Goal: Use online tool/utility: Utilize a website feature to perform a specific function

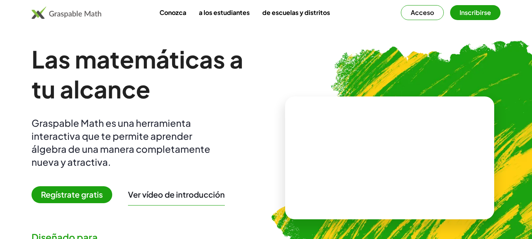
scroll to position [3, 0]
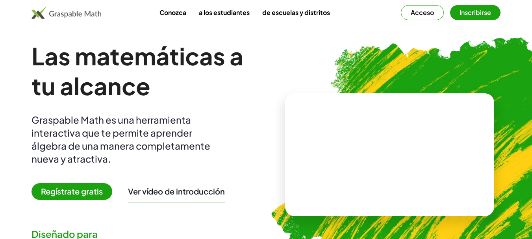
click at [473, 13] on font "Inscribirse" at bounding box center [476, 12] width 32 height 8
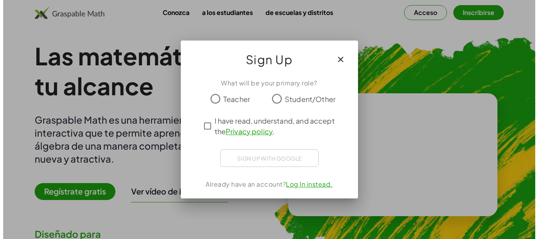
scroll to position [0, 0]
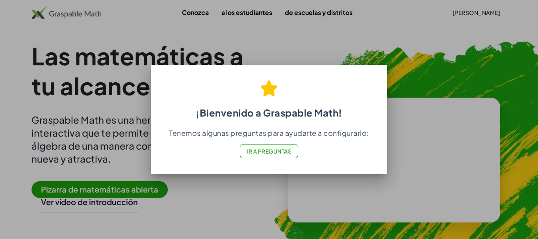
click at [275, 151] on font "Ir a Preguntas" at bounding box center [269, 151] width 45 height 7
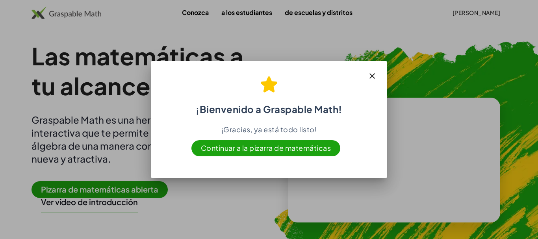
click at [373, 73] on icon "button" at bounding box center [371, 75] width 9 height 9
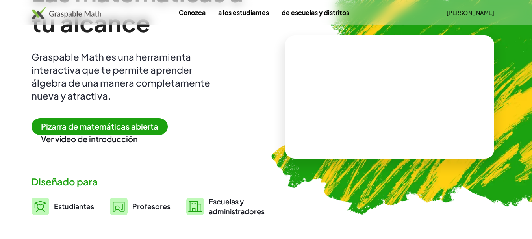
scroll to position [38, 0]
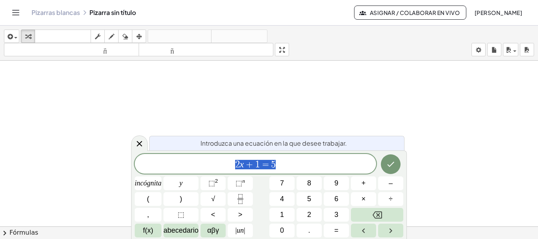
drag, startPoint x: 324, startPoint y: 87, endPoint x: 415, endPoint y: 129, distance: 100.4
click at [391, 166] on icon "Hecho" at bounding box center [390, 163] width 9 height 9
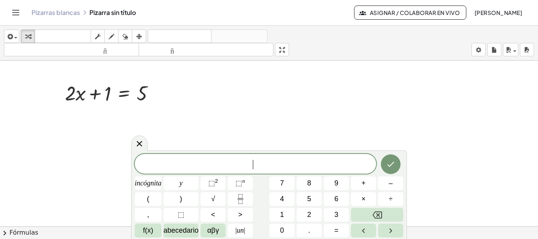
click at [149, 164] on span "​" at bounding box center [255, 164] width 241 height 11
click at [157, 95] on div at bounding box center [157, 93] width 9 height 9
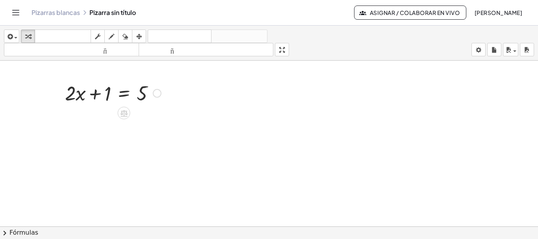
click at [146, 89] on div at bounding box center [113, 92] width 104 height 27
click at [158, 94] on div "Arreglar un error Línea de transformación Copiar línea como LaTeX Derivación de…" at bounding box center [157, 93] width 9 height 9
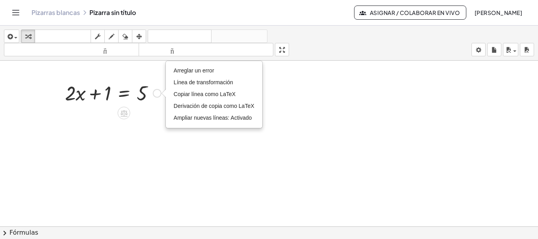
click at [104, 89] on div at bounding box center [113, 92] width 104 height 27
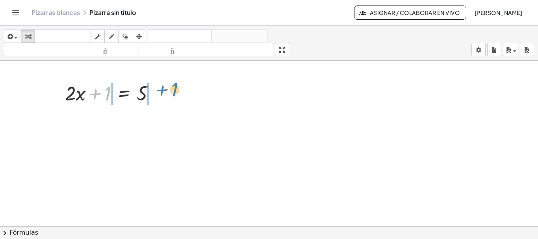
drag, startPoint x: 107, startPoint y: 92, endPoint x: 174, endPoint y: 88, distance: 66.7
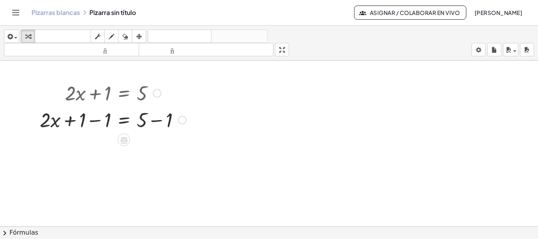
click at [95, 121] on div at bounding box center [113, 119] width 154 height 27
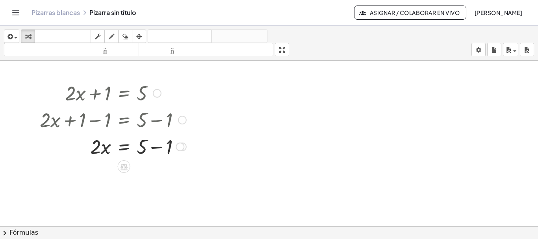
click at [157, 148] on div at bounding box center [113, 146] width 154 height 27
click at [104, 182] on div at bounding box center [113, 172] width 154 height 27
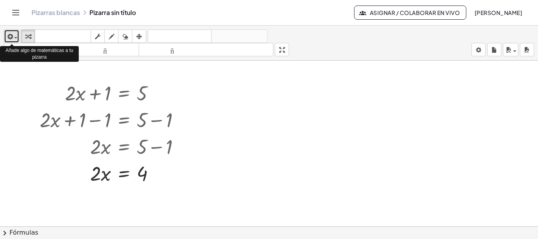
click at [13, 39] on span "button" at bounding box center [14, 38] width 2 height 6
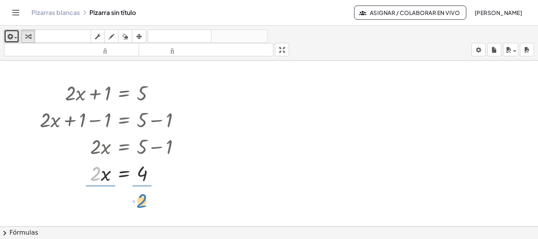
drag, startPoint x: 95, startPoint y: 178, endPoint x: 141, endPoint y: 205, distance: 53.8
drag, startPoint x: 95, startPoint y: 197, endPoint x: 103, endPoint y: 219, distance: 23.8
drag, startPoint x: 145, startPoint y: 195, endPoint x: 145, endPoint y: 214, distance: 19.3
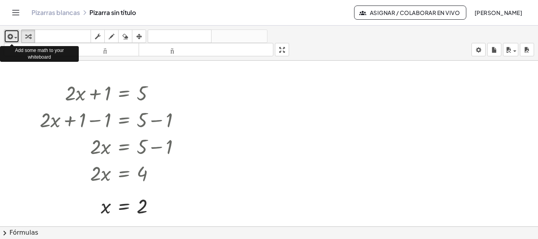
click at [13, 35] on span "button" at bounding box center [14, 38] width 2 height 6
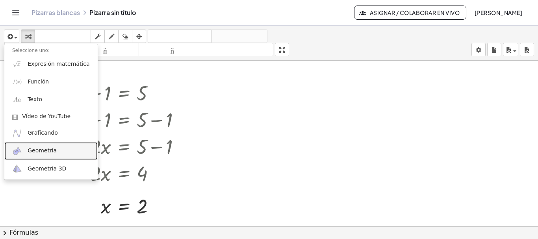
click at [36, 150] on font "Geometría" at bounding box center [42, 150] width 29 height 6
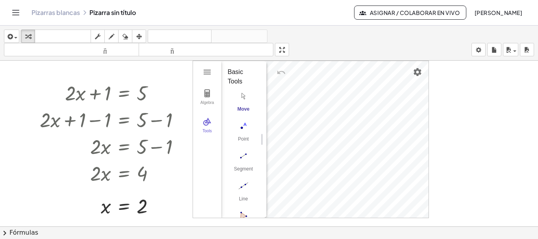
click at [460, 151] on div at bounding box center [269, 227] width 538 height 332
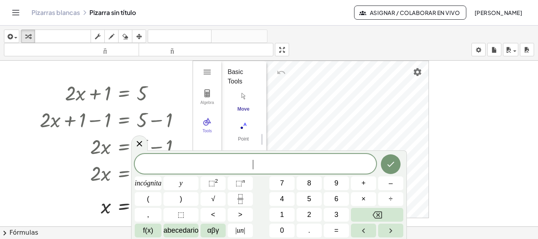
click at [467, 96] on div at bounding box center [269, 227] width 538 height 332
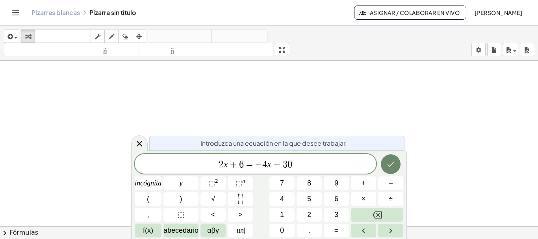
click at [389, 167] on icon "Hecho" at bounding box center [390, 163] width 9 height 9
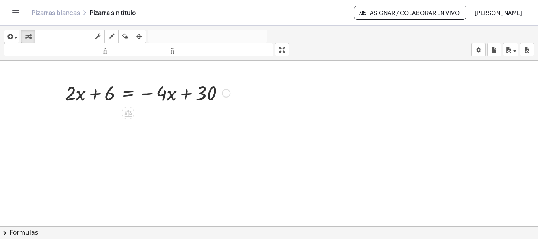
click at [80, 94] on div at bounding box center [147, 92] width 173 height 27
drag, startPoint x: 165, startPoint y: 95, endPoint x: 93, endPoint y: 96, distance: 72.1
click at [93, 96] on div at bounding box center [147, 92] width 173 height 27
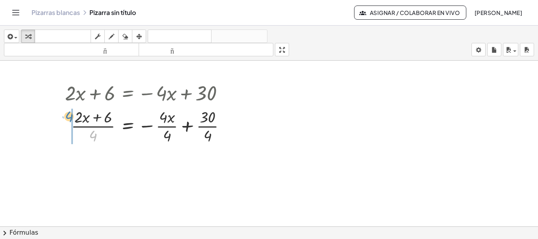
drag, startPoint x: 95, startPoint y: 135, endPoint x: 71, endPoint y: 117, distance: 30.3
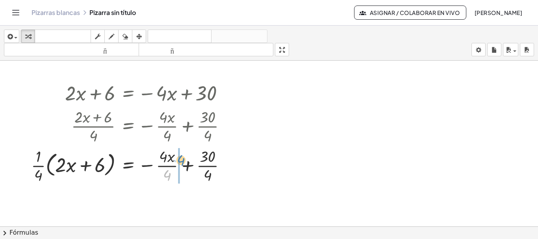
drag, startPoint x: 168, startPoint y: 172, endPoint x: 181, endPoint y: 157, distance: 20.1
click at [181, 157] on div at bounding box center [131, 164] width 209 height 39
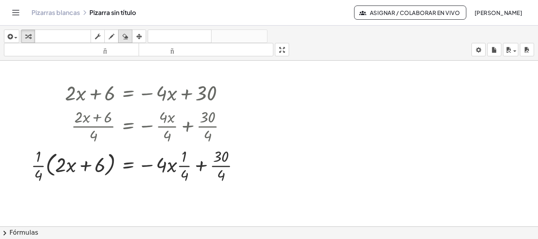
click at [126, 36] on icon "button" at bounding box center [125, 36] width 6 height 9
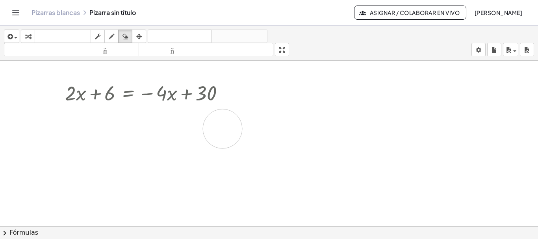
drag, startPoint x: 41, startPoint y: 153, endPoint x: 223, endPoint y: 129, distance: 183.2
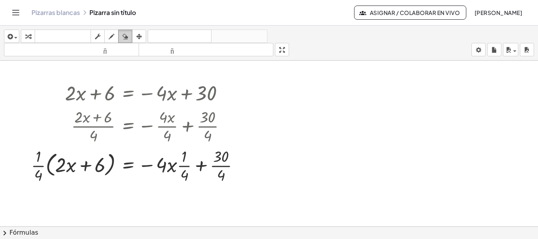
click at [127, 34] on icon "button" at bounding box center [125, 36] width 6 height 9
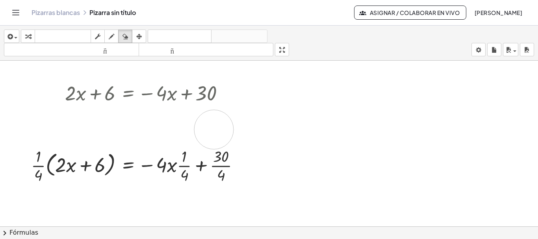
drag, startPoint x: 80, startPoint y: 121, endPoint x: 214, endPoint y: 130, distance: 134.2
drag, startPoint x: 74, startPoint y: 124, endPoint x: 141, endPoint y: 127, distance: 67.0
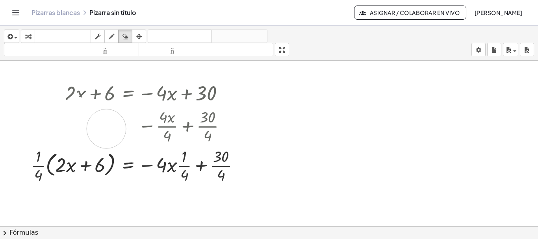
drag, startPoint x: 77, startPoint y: 117, endPoint x: 106, endPoint y: 126, distance: 30.4
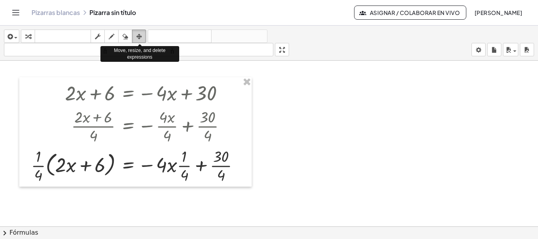
click at [142, 37] on icon "button" at bounding box center [139, 36] width 6 height 9
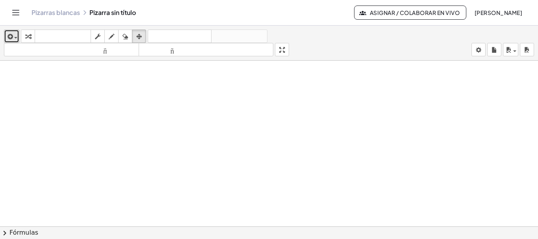
click at [17, 35] on div "button" at bounding box center [11, 36] width 11 height 9
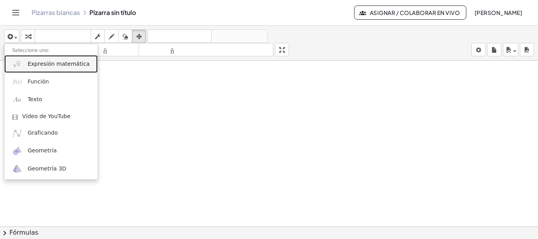
click at [32, 68] on link "Expresión matemática" at bounding box center [50, 64] width 93 height 18
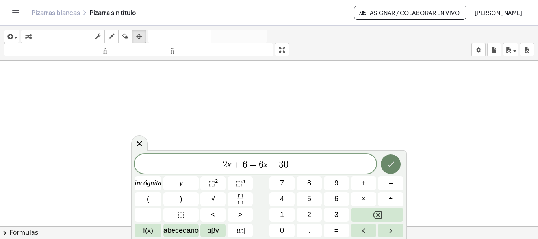
click at [391, 163] on icon "Hecho" at bounding box center [390, 163] width 9 height 9
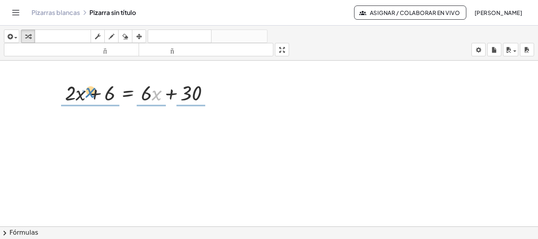
drag, startPoint x: 153, startPoint y: 93, endPoint x: 87, endPoint y: 90, distance: 66.2
click at [87, 90] on div at bounding box center [140, 92] width 158 height 27
